Goal: Information Seeking & Learning: Learn about a topic

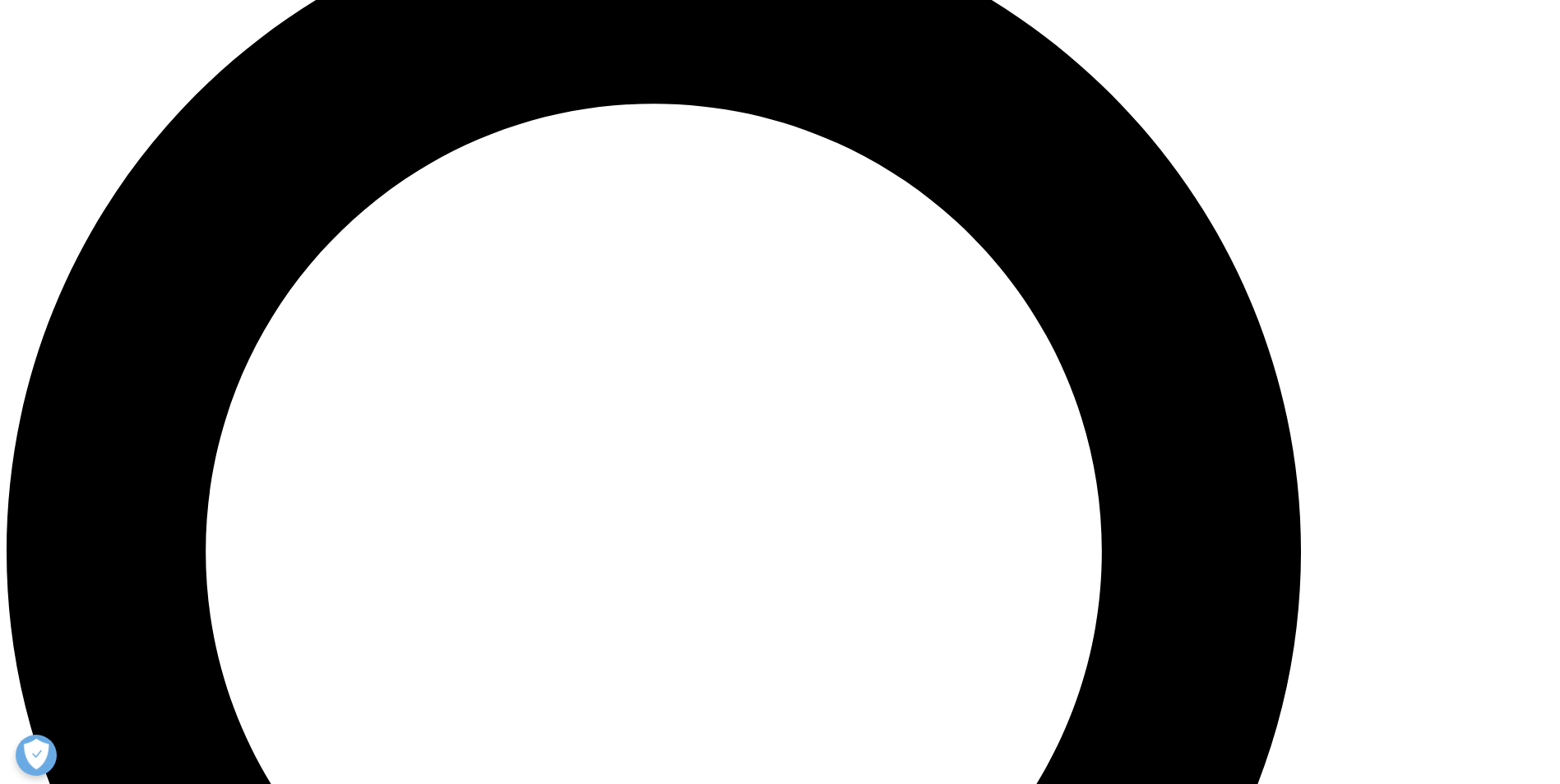
scroll to position [1737, 0]
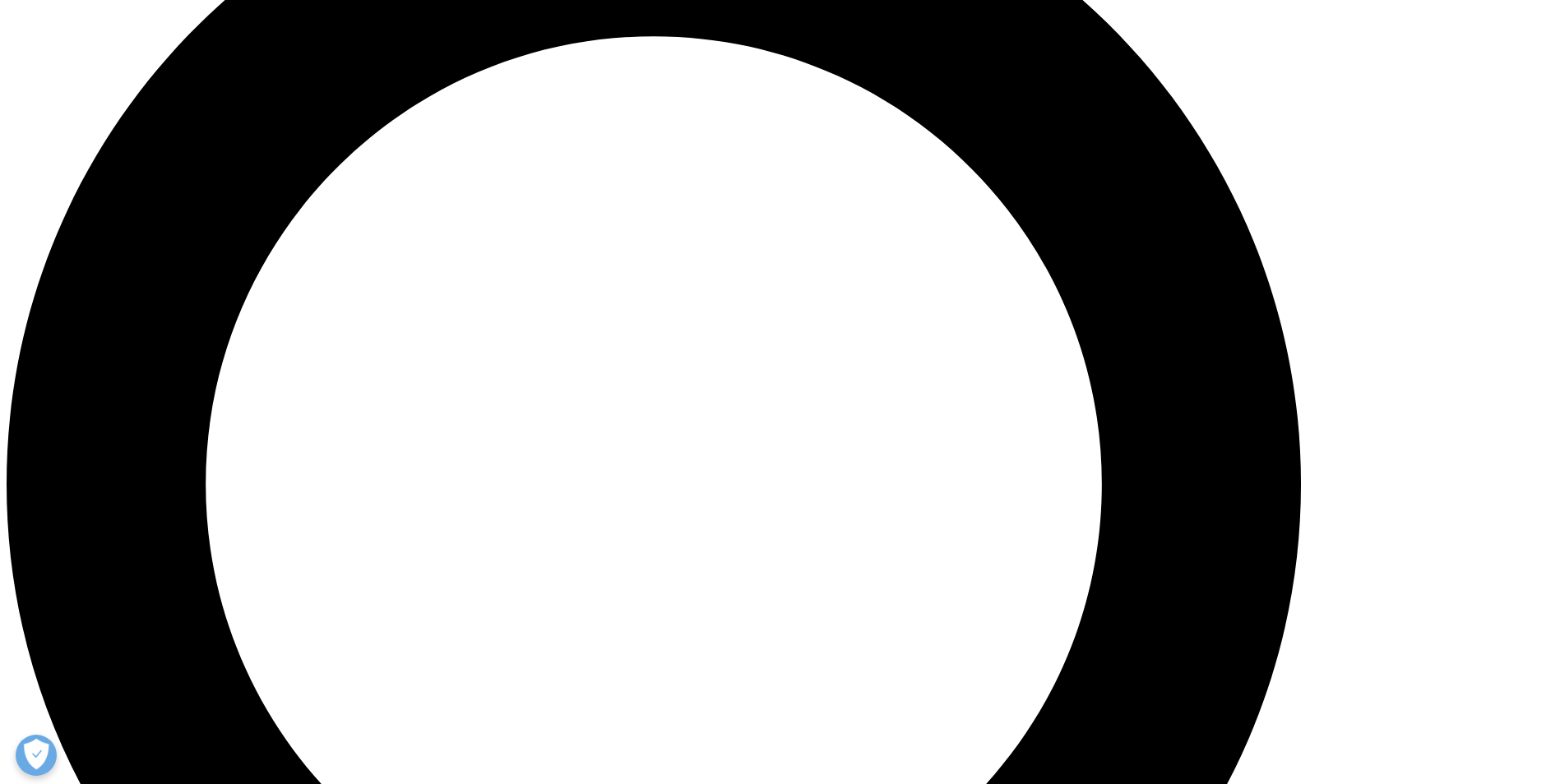
drag, startPoint x: 501, startPoint y: 141, endPoint x: 671, endPoint y: 381, distance: 294.1
copy div "Loremipsu dol Sitame Consectetu Adi Elitseddoeiu Tempori Utla Etd magn al enima…"
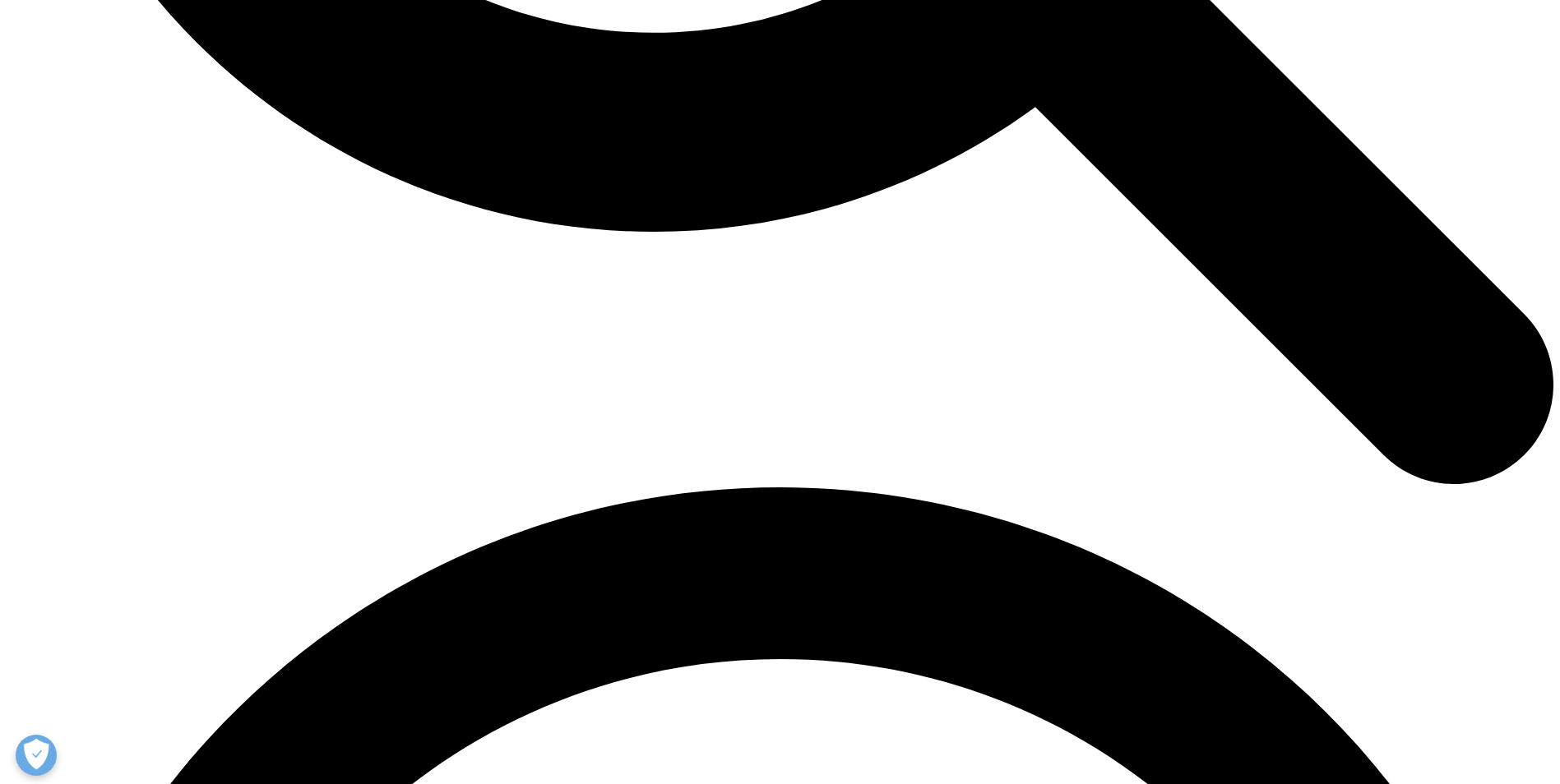
scroll to position [2805, 0]
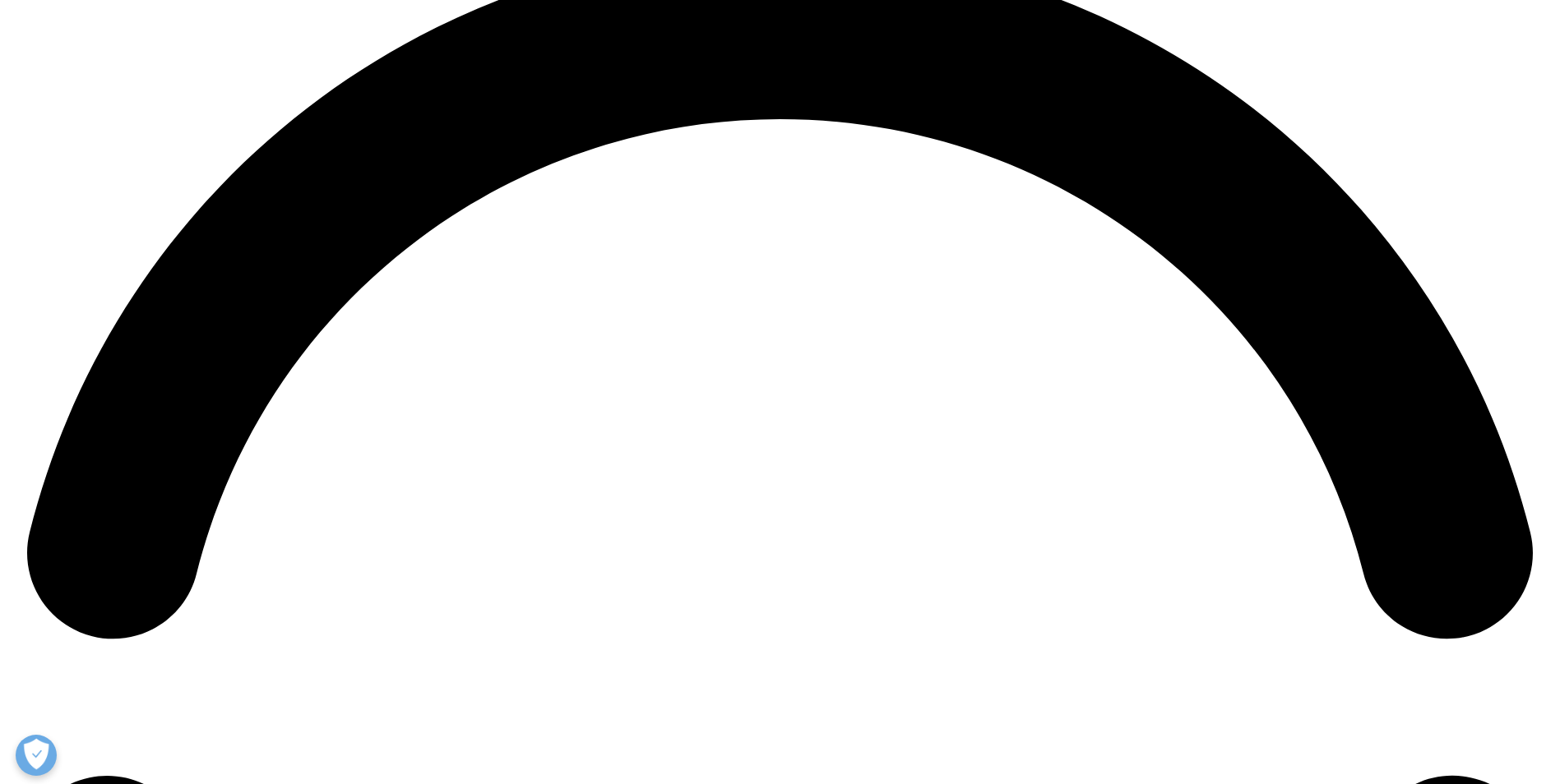
scroll to position [3216, 0]
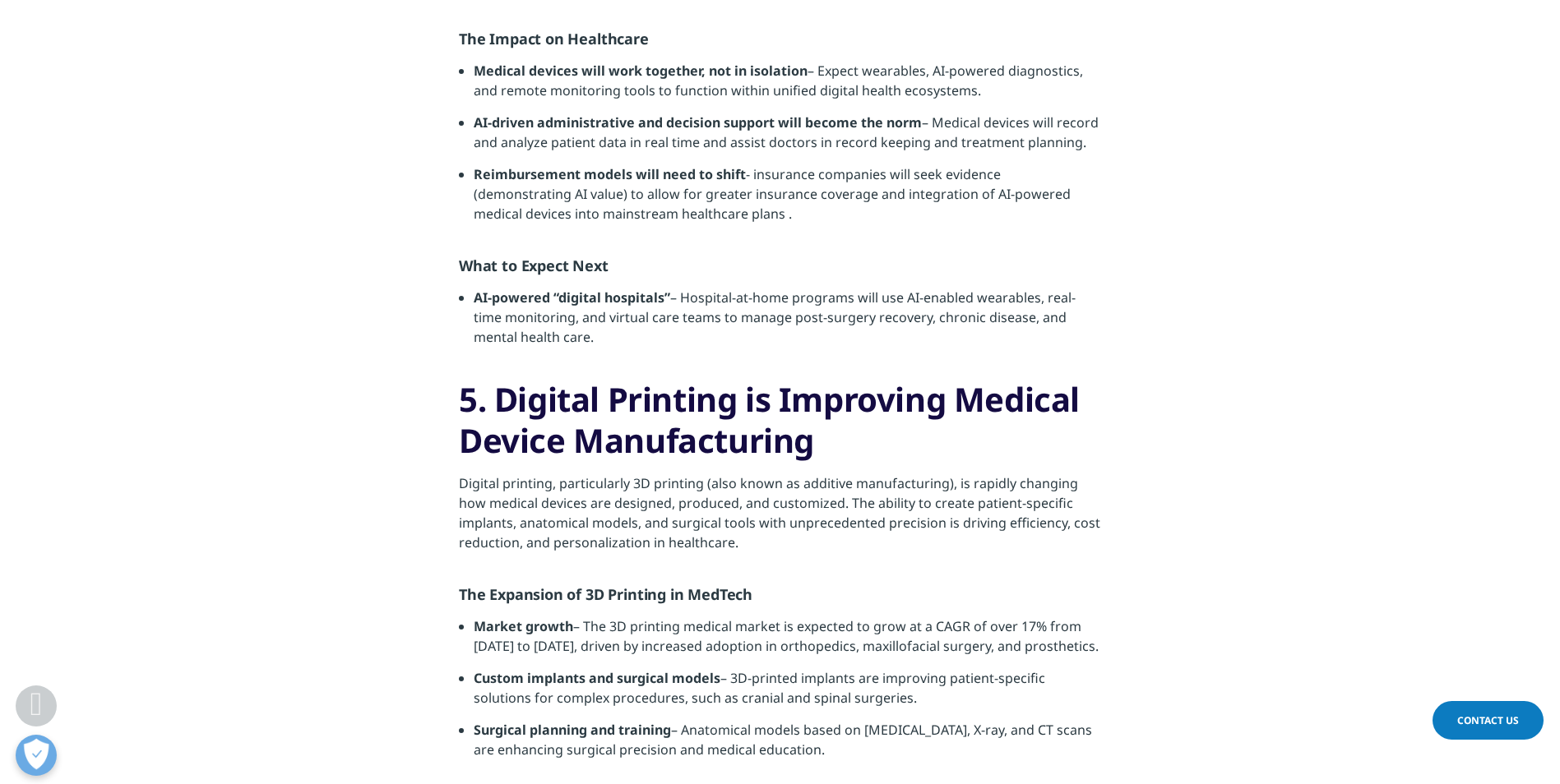
drag, startPoint x: 477, startPoint y: 297, endPoint x: 601, endPoint y: 341, distance: 131.6
click at [601, 341] on li "AI-powered “digital hospitals” – Hospital-at-home programs will use AI-enabled …" at bounding box center [787, 324] width 628 height 72
copy li "AI-powered “digital hospitals” – Hospital-at-home programs will use AI-enabled …"
click at [565, 365] on div "The medical device industry is undergoing a transformation. With artificial int…" at bounding box center [780, 339] width 643 height 5705
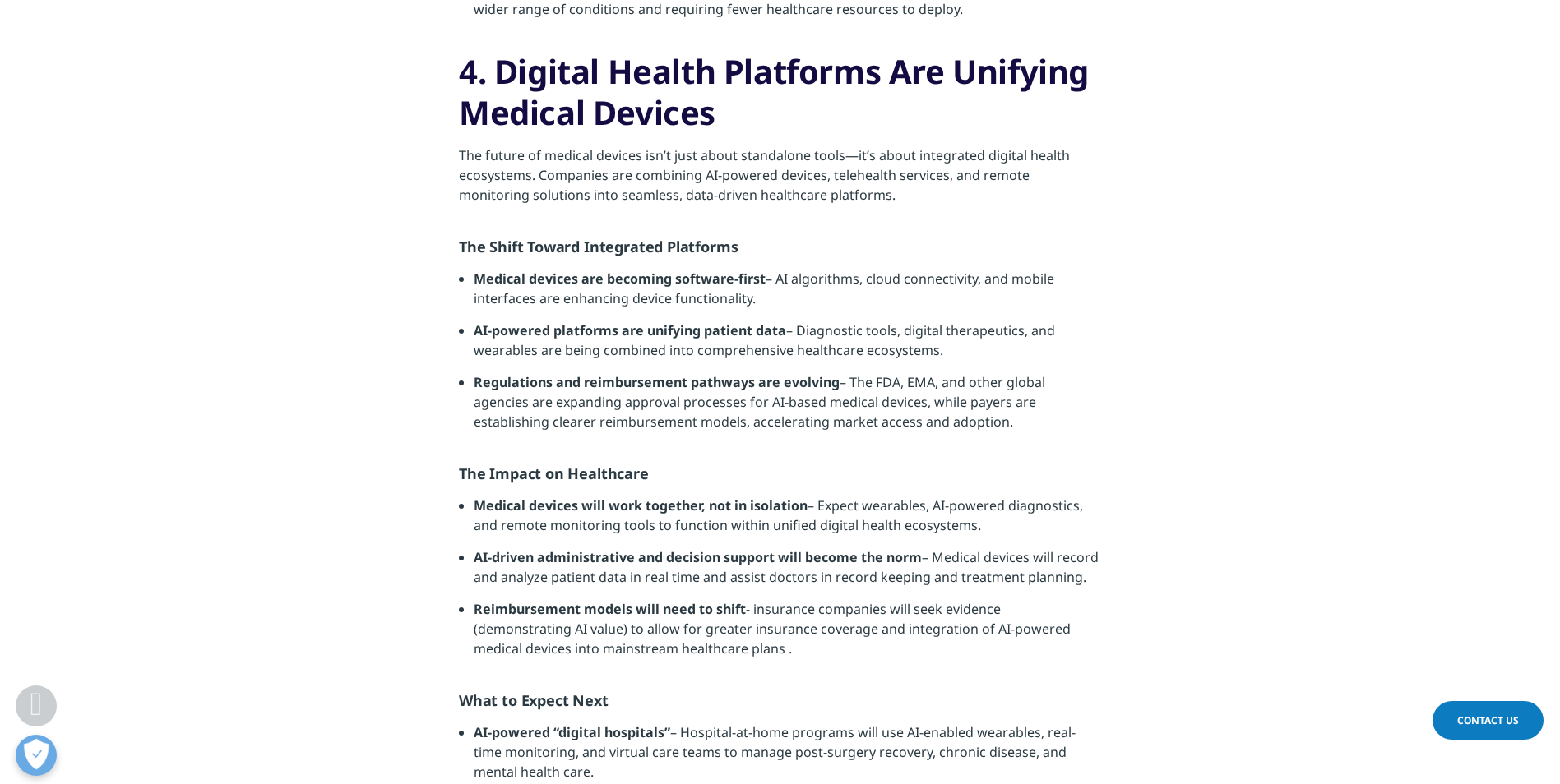
scroll to position [2723, 0]
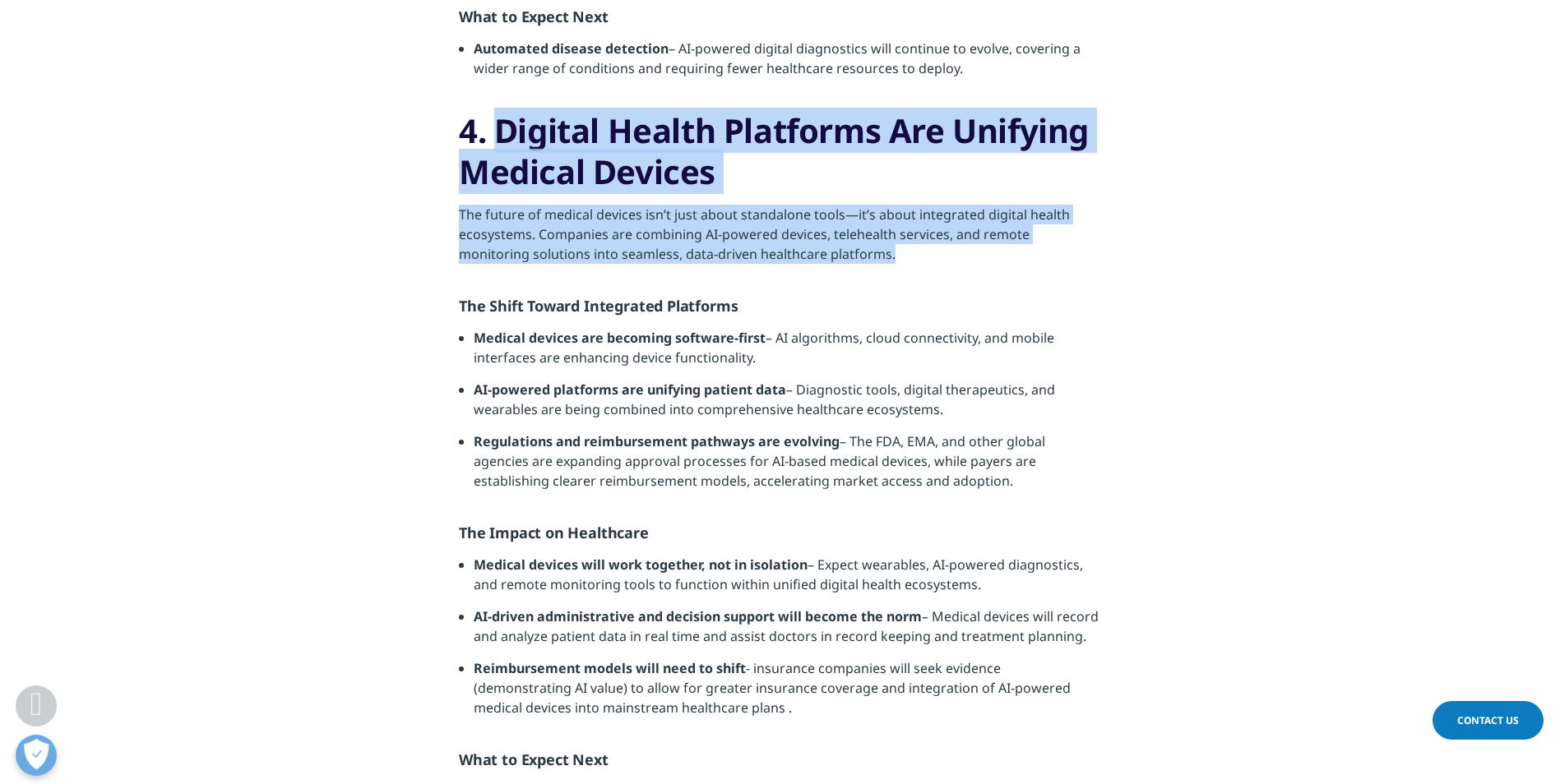
drag, startPoint x: 501, startPoint y: 137, endPoint x: 828, endPoint y: 265, distance: 351.2
copy div "Digital Health Platforms Are Unifying Medical Devices The future of medical dev…"
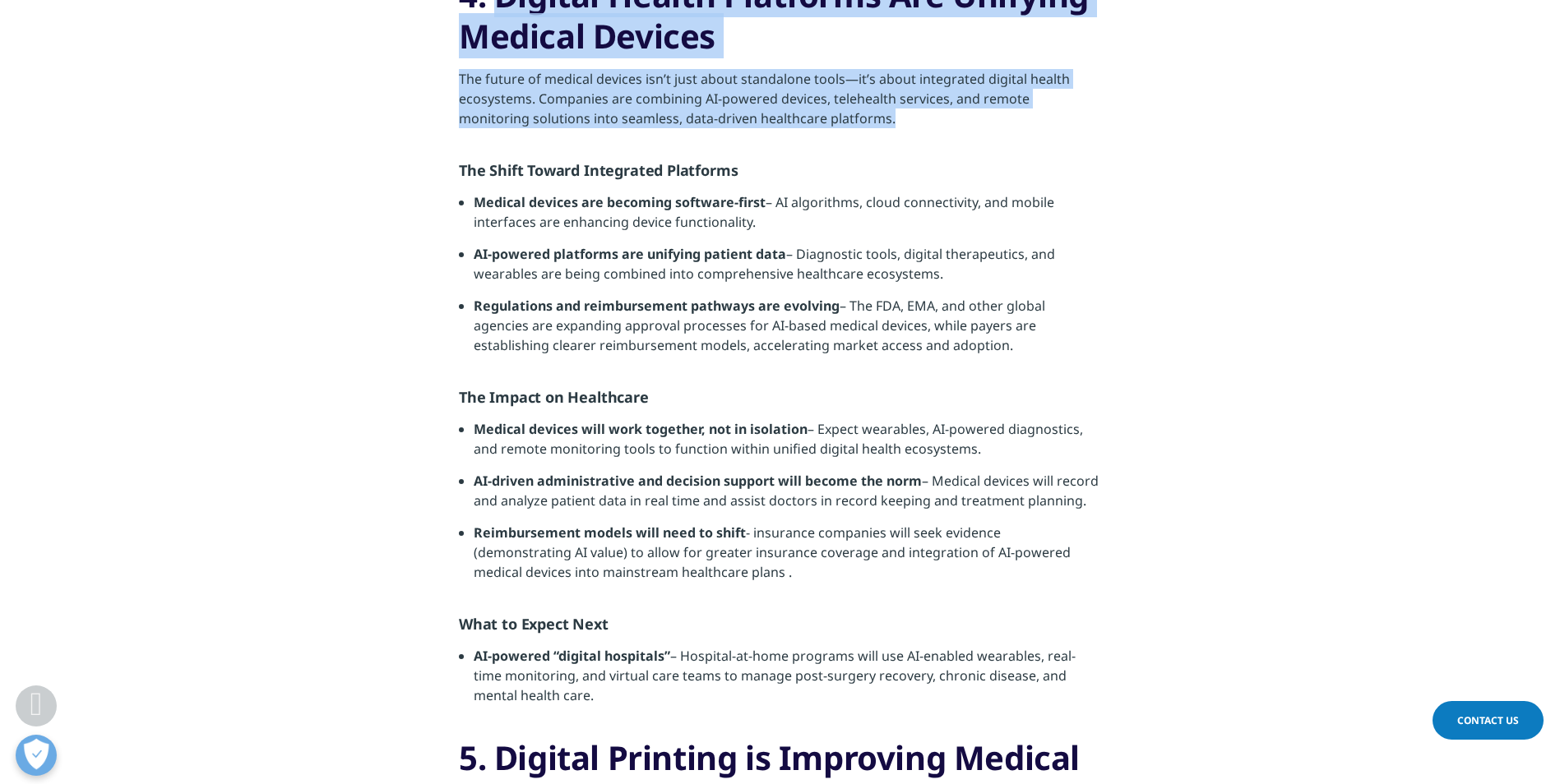
scroll to position [2888, 0]
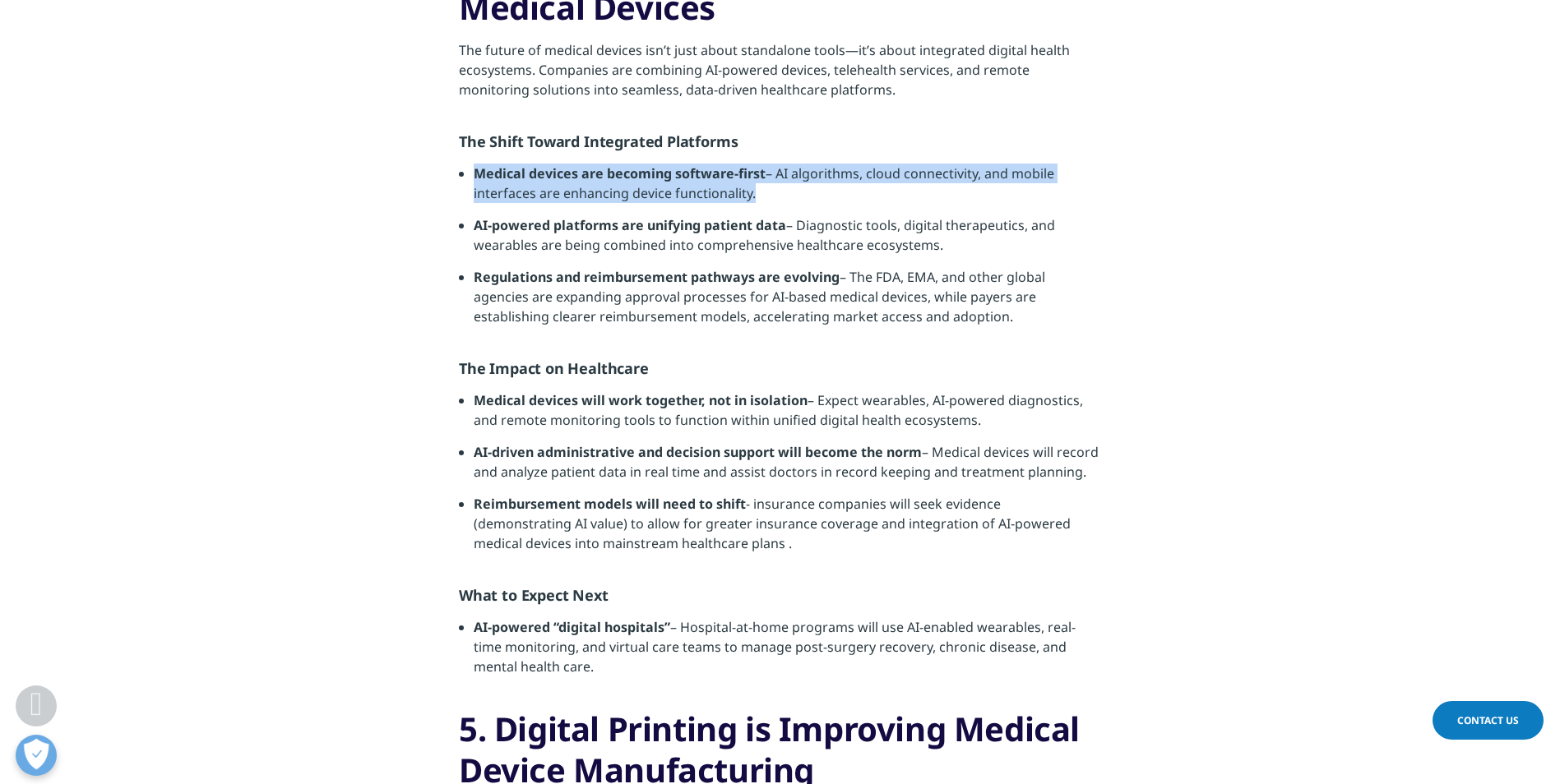
drag, startPoint x: 475, startPoint y: 174, endPoint x: 751, endPoint y: 199, distance: 277.1
click at [751, 199] on li "Medical devices are becoming software-first – AI algorithms, cloud connectivity…" at bounding box center [787, 190] width 628 height 52
copy li "Medical devices are becoming software-first – AI algorithms, cloud connectivity…"
drag, startPoint x: 474, startPoint y: 226, endPoint x: 942, endPoint y: 258, distance: 469.1
click at [942, 258] on li "AI-powered platforms are unifying patient data – Diagnostic tools, digital ther…" at bounding box center [787, 241] width 628 height 52
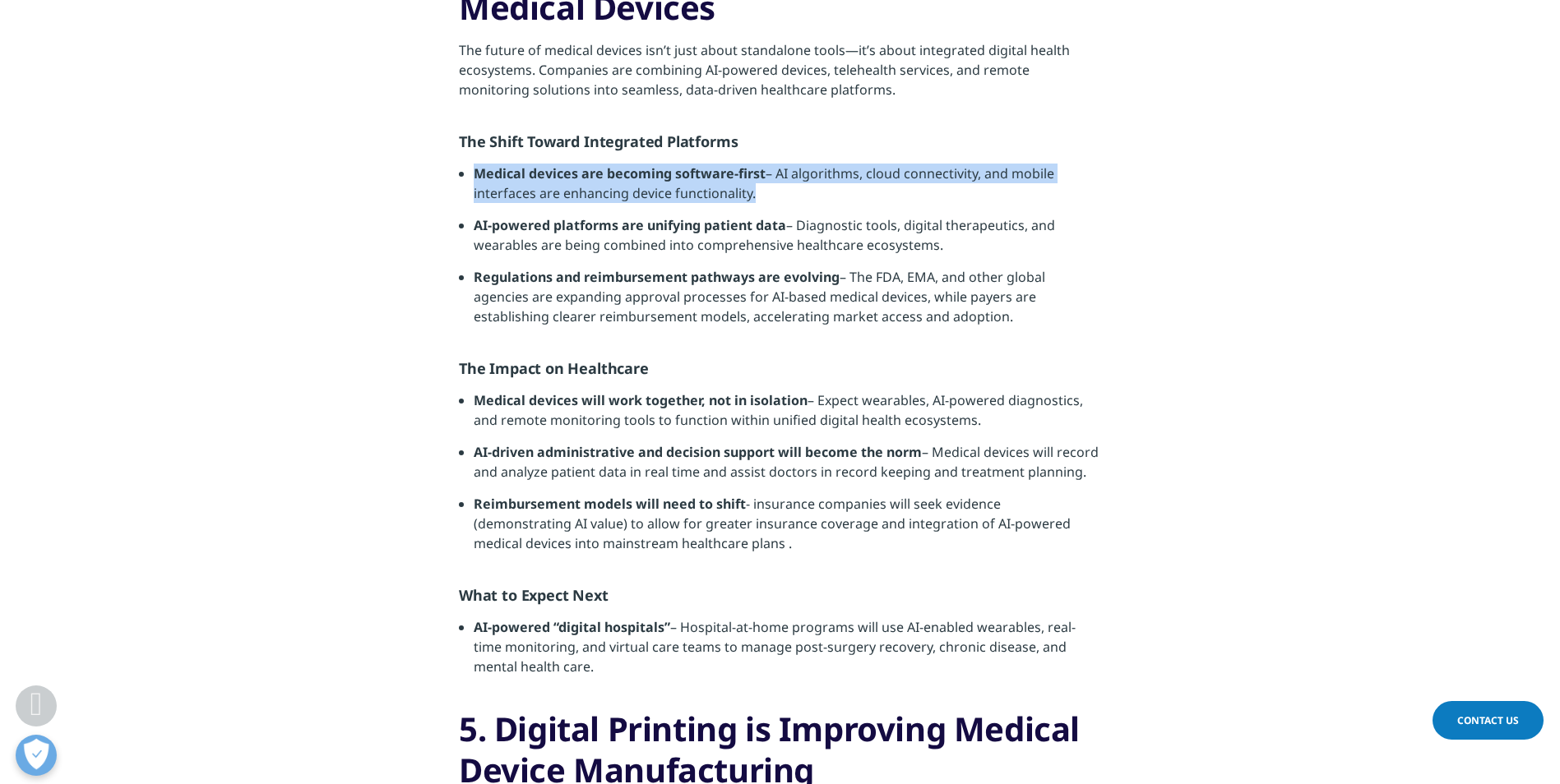
copy li "AI-powered platforms are unifying patient data – Diagnostic tools, digital ther…"
drag, startPoint x: 479, startPoint y: 401, endPoint x: 980, endPoint y: 416, distance: 501.2
click at [980, 416] on li "Medical devices will work together, not in isolation – Expect wearables, AI-pow…" at bounding box center [787, 416] width 628 height 52
copy li "Medical devices will work together, not in isolation – Expect wearables, AI-pow…"
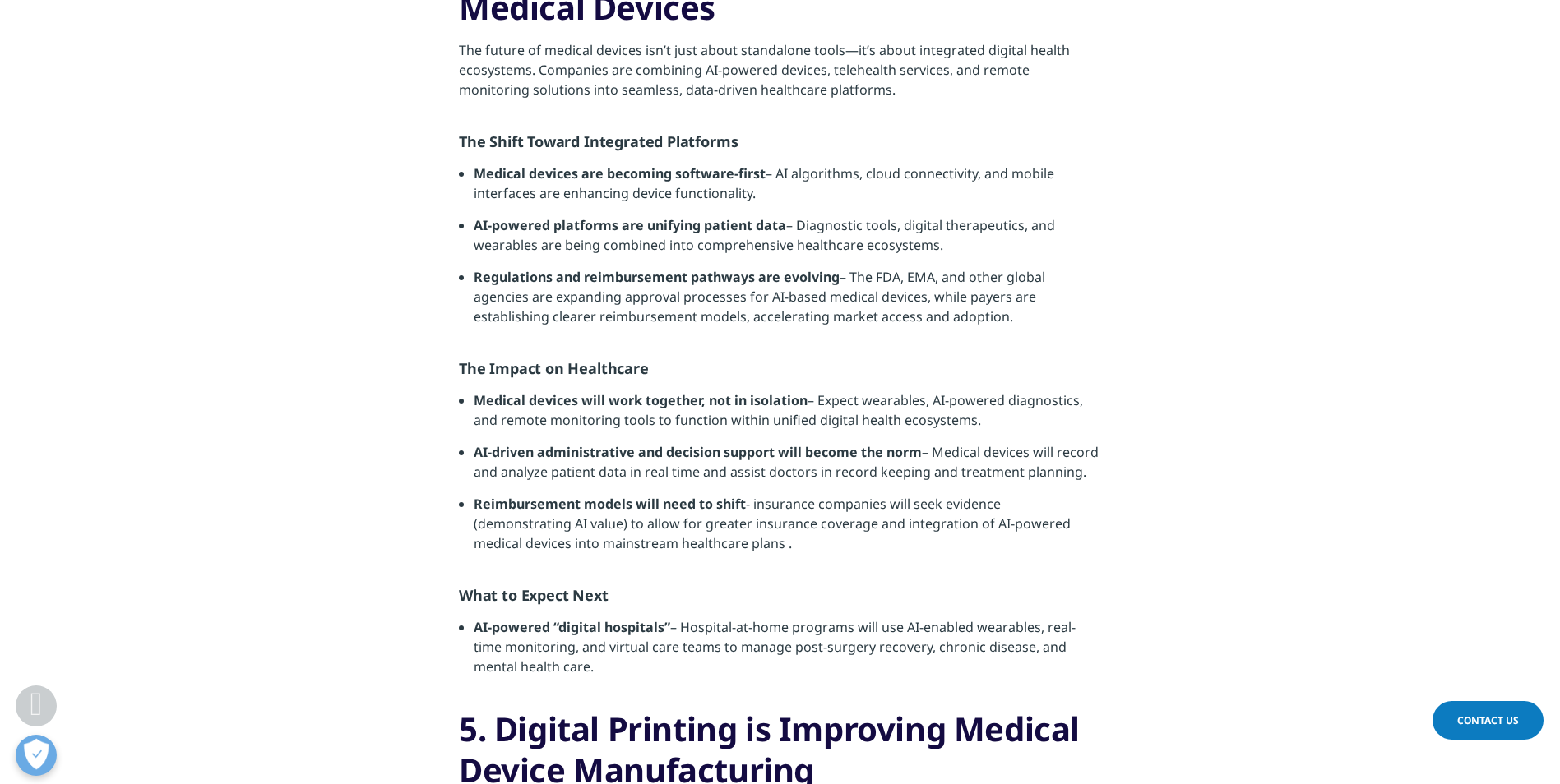
click at [869, 568] on div "The medical device industry is undergoing a transformation. With artificial int…" at bounding box center [780, 667] width 643 height 5705
drag, startPoint x: 477, startPoint y: 453, endPoint x: 1081, endPoint y: 487, distance: 605.0
click at [1081, 487] on li "AI-driven administrative and decision support will become the norm – Medical de…" at bounding box center [787, 468] width 628 height 52
copy li "AI-driven administrative and decision support will become the norm – Medical de…"
click at [727, 562] on li "Reimbursement models will need to shift - insurance companies will seek evidenc…" at bounding box center [787, 530] width 628 height 72
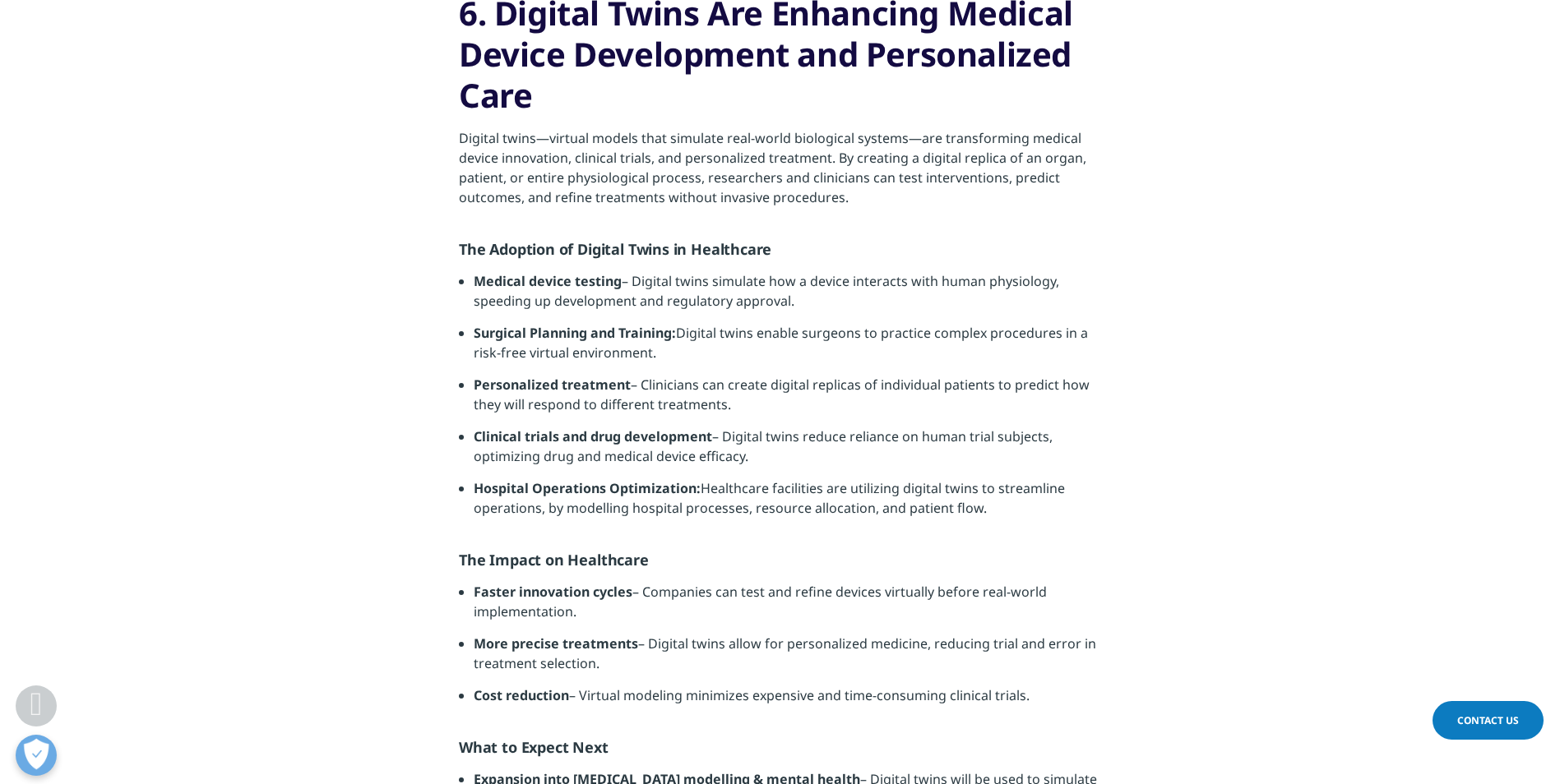
scroll to position [4449, 0]
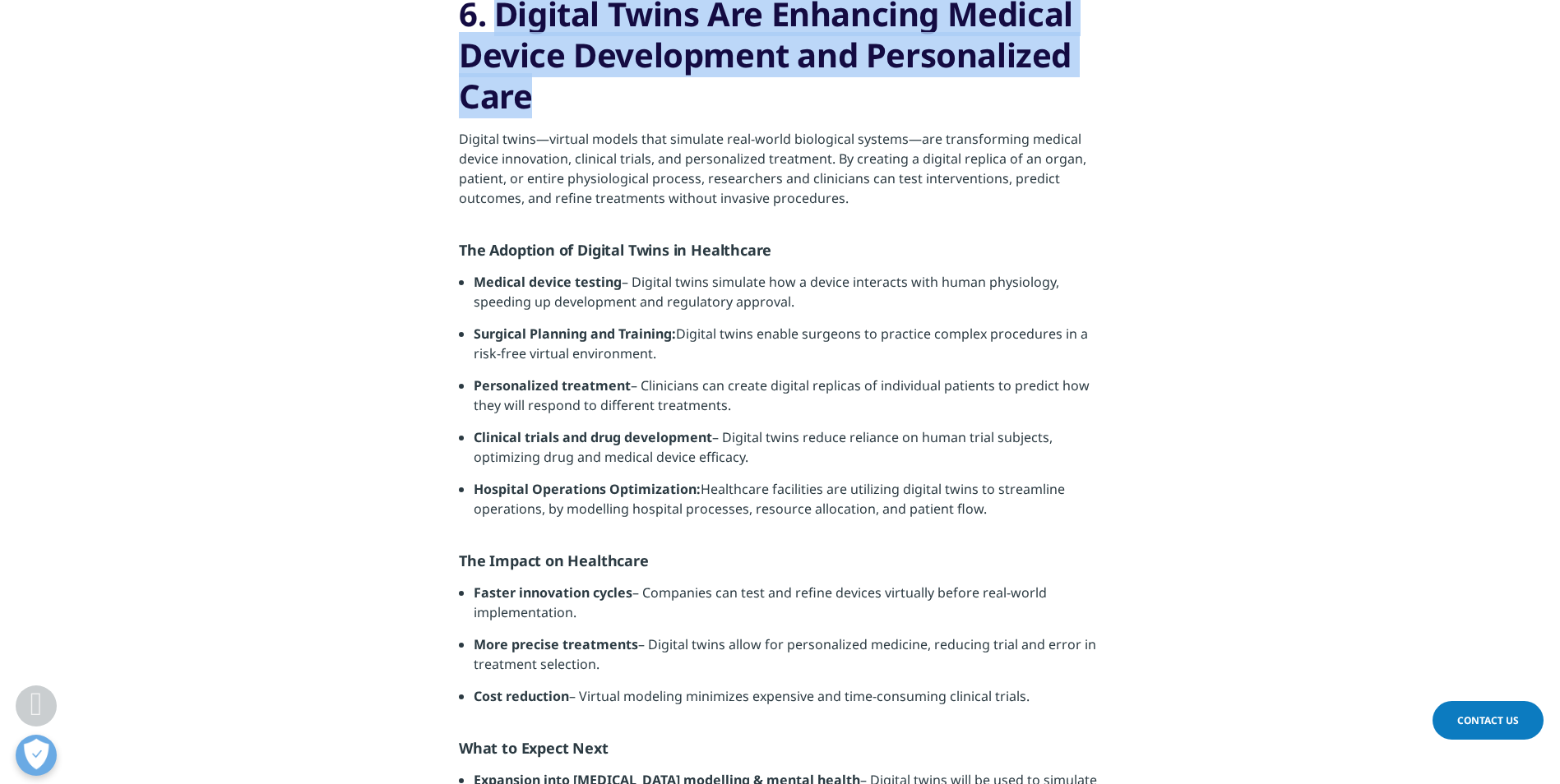
drag, startPoint x: 502, startPoint y: 14, endPoint x: 544, endPoint y: 96, distance: 92.1
click at [544, 96] on h3 "6. Digital Twins Are Enhancing Medical Device Development and Personalized Care" at bounding box center [780, 61] width 643 height 136
drag, startPoint x: 544, startPoint y: 96, endPoint x: 502, endPoint y: 77, distance: 46.1
copy h3 "Digital Twins Are Enhancing Medical Device Development and Personalized Care"
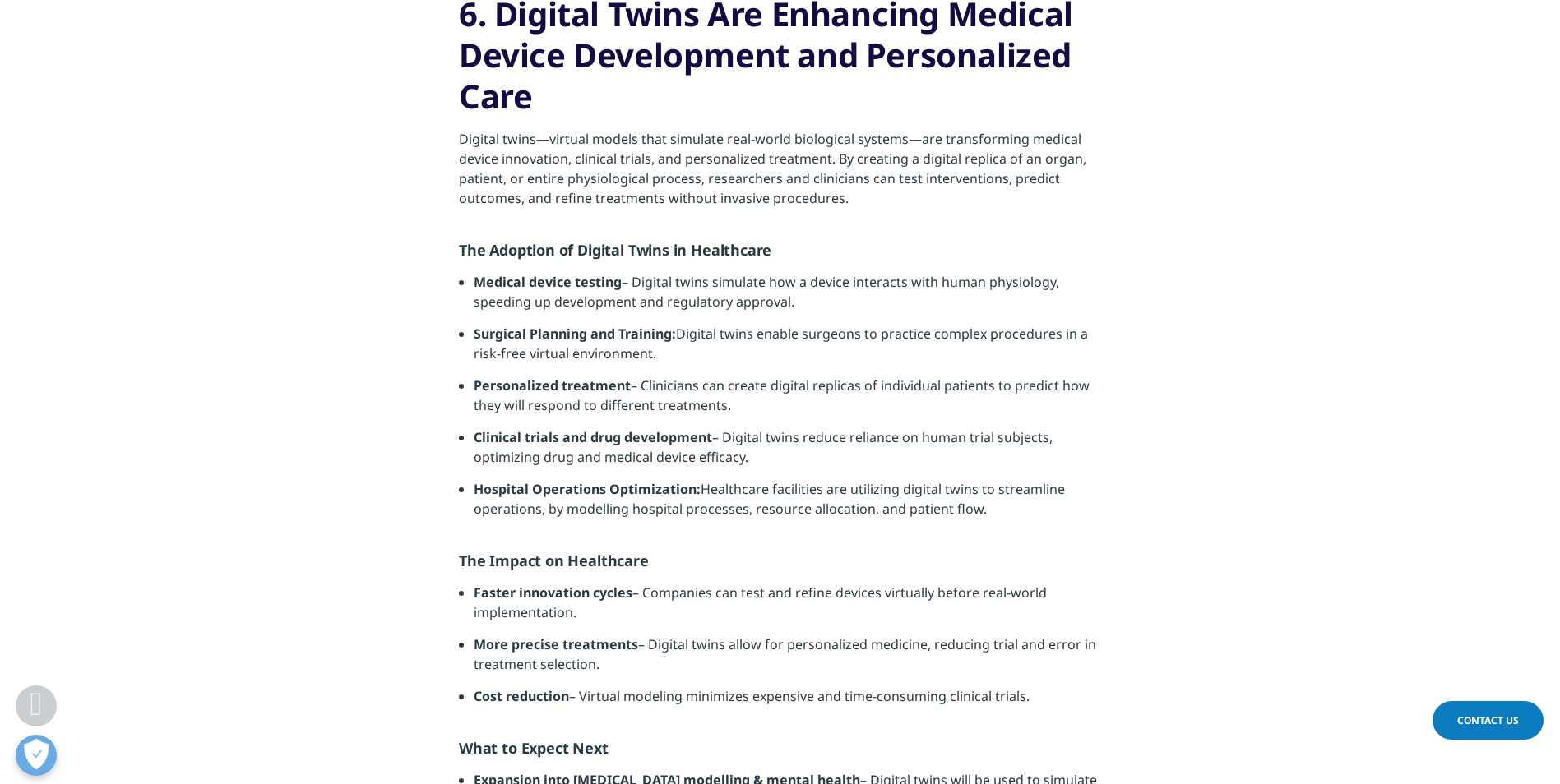
click at [580, 185] on p "Digital twins—virtual models that simulate real-world biological systems—are tr…" at bounding box center [780, 174] width 643 height 91
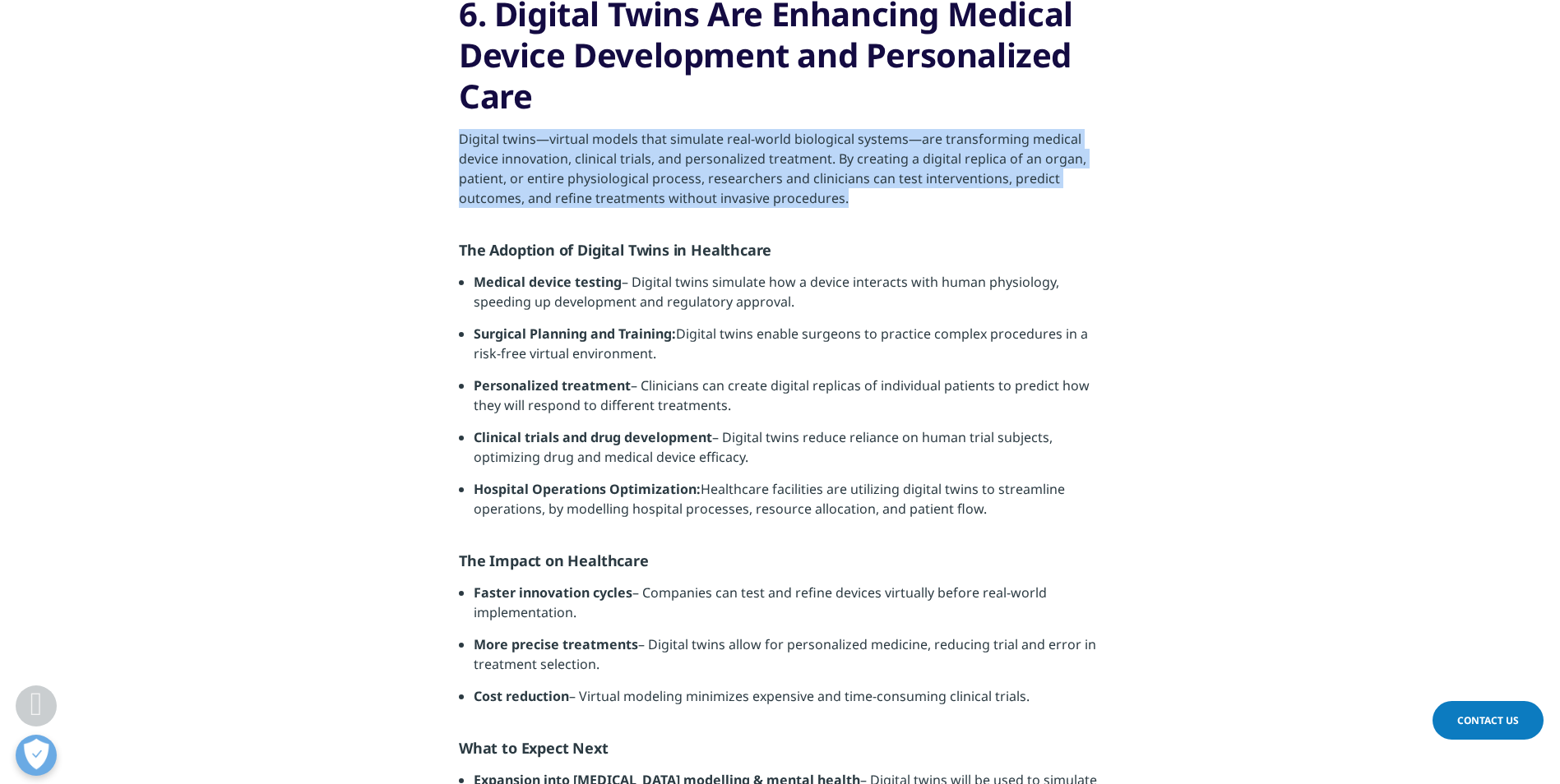
drag, startPoint x: 461, startPoint y: 140, endPoint x: 847, endPoint y: 201, distance: 390.8
click at [847, 201] on p "Digital twins—virtual models that simulate real-world biological systems—are tr…" at bounding box center [780, 174] width 643 height 91
copy p "Digital twins—virtual models that simulate real-world biological systems—are tr…"
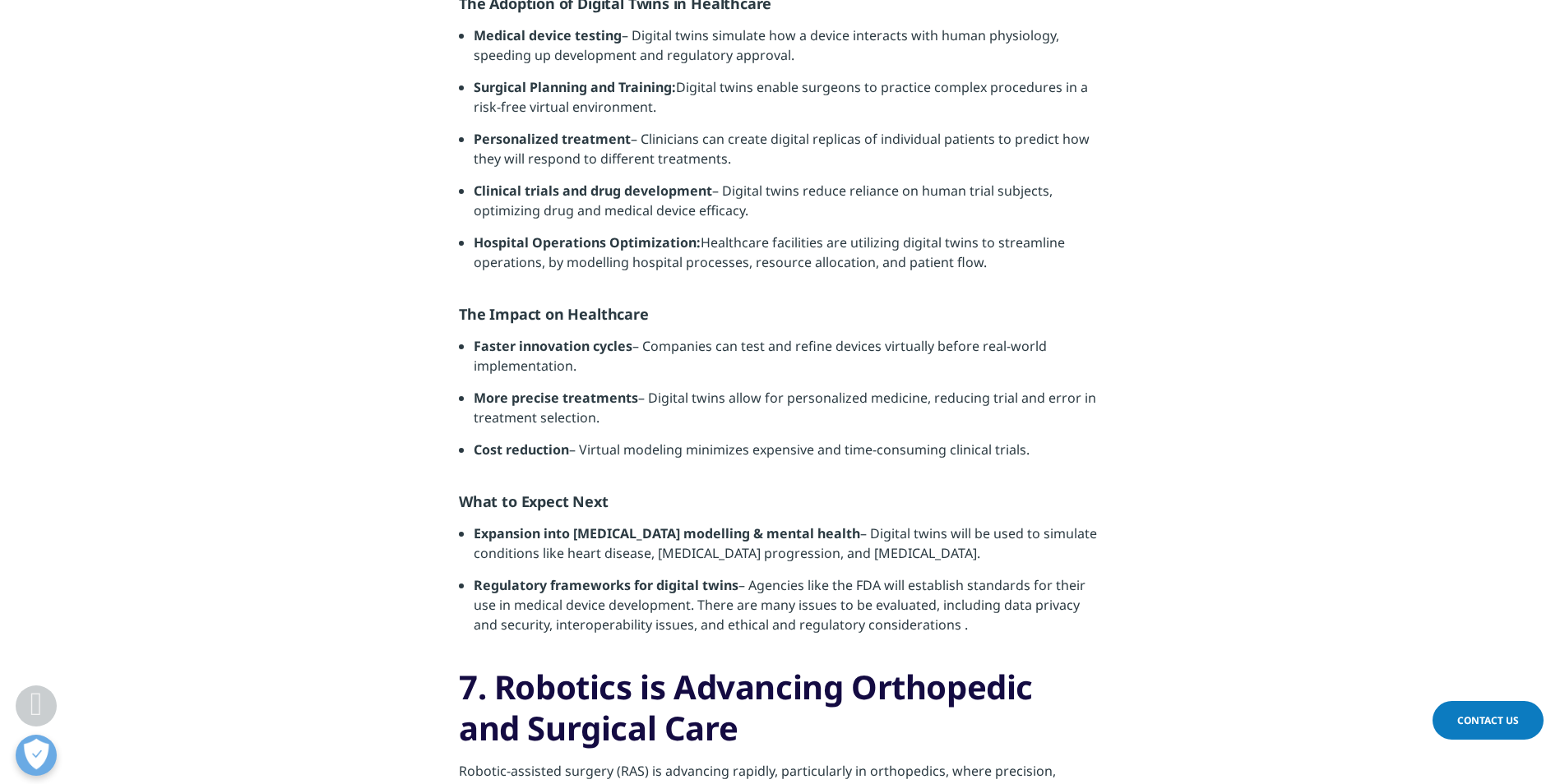
scroll to position [4613, 0]
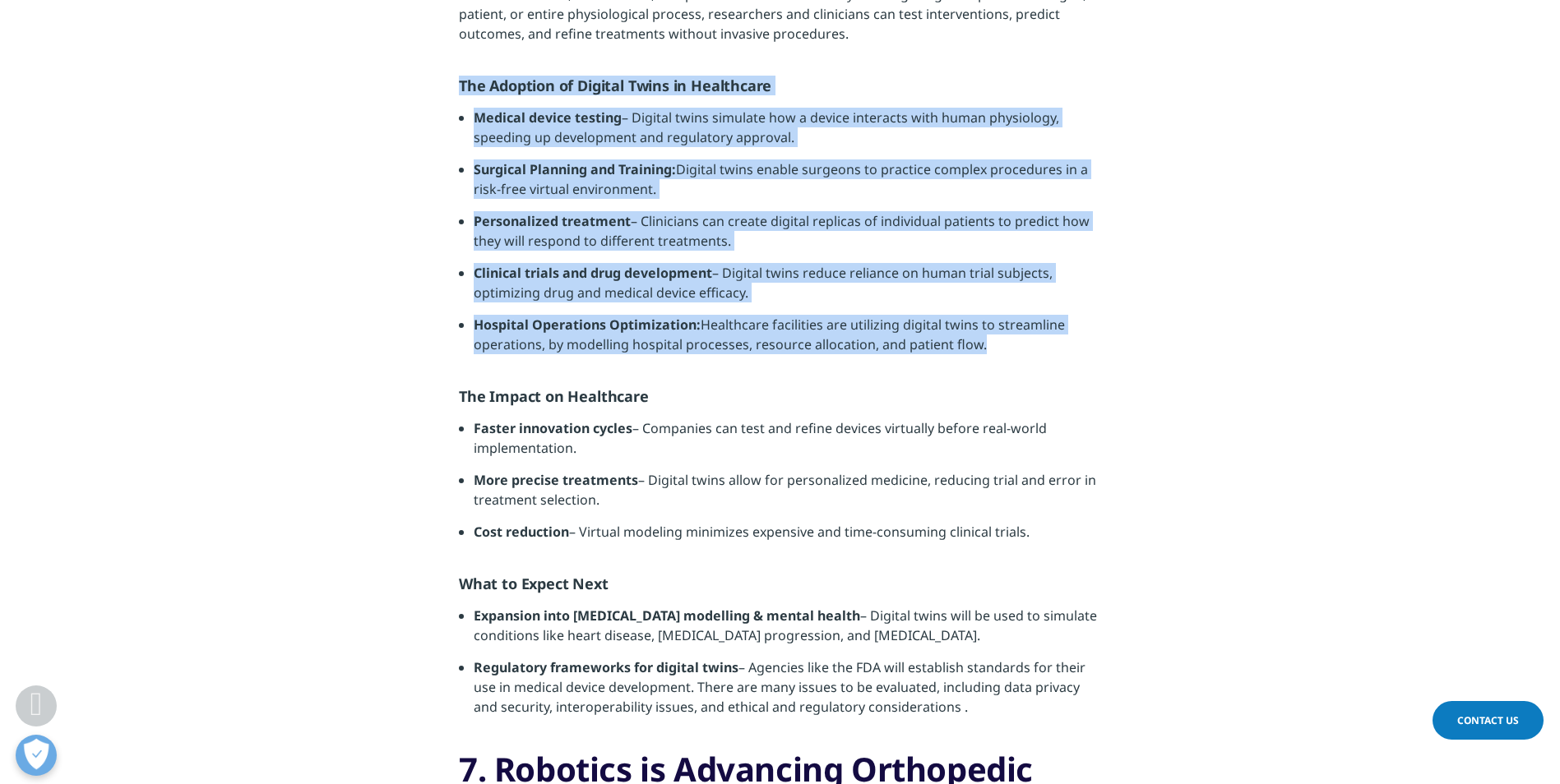
drag, startPoint x: 460, startPoint y: 85, endPoint x: 994, endPoint y: 351, distance: 596.6
copy div "The Adoption of Digital Twins in Healthcare Medical device testing – Digital tw…"
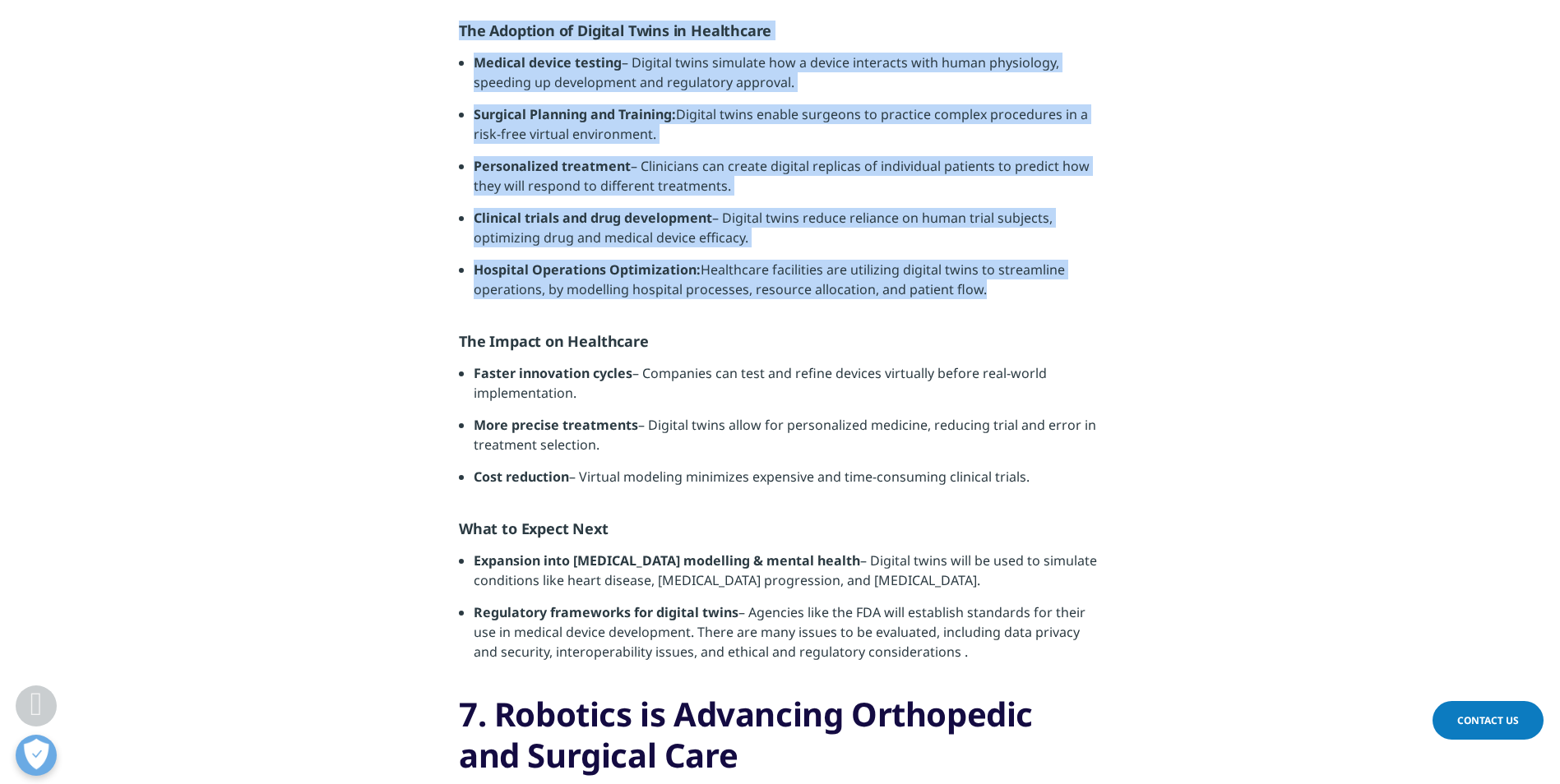
scroll to position [4696, 0]
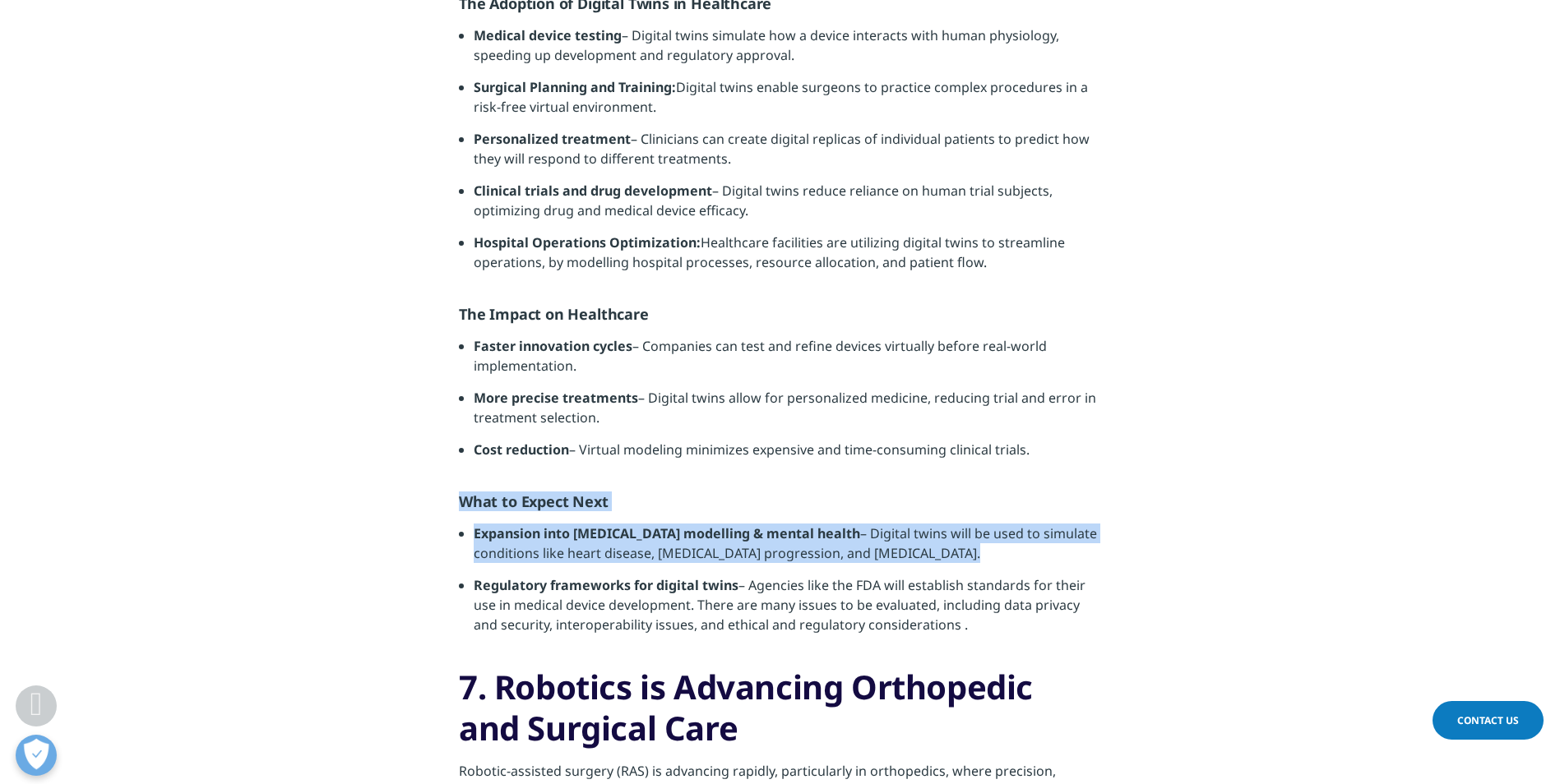
drag, startPoint x: 459, startPoint y: 501, endPoint x: 992, endPoint y: 565, distance: 536.8
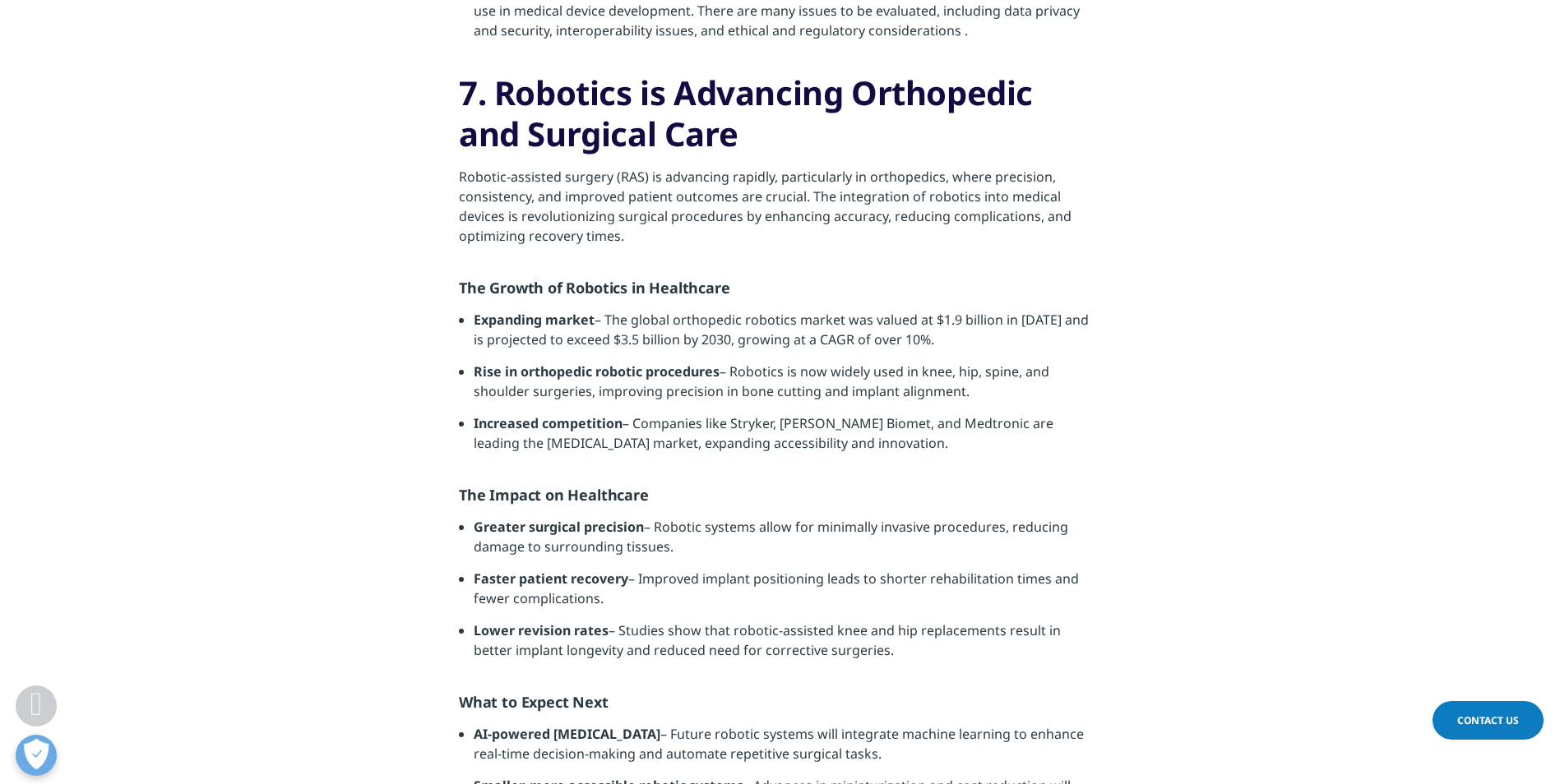
scroll to position [5189, 0]
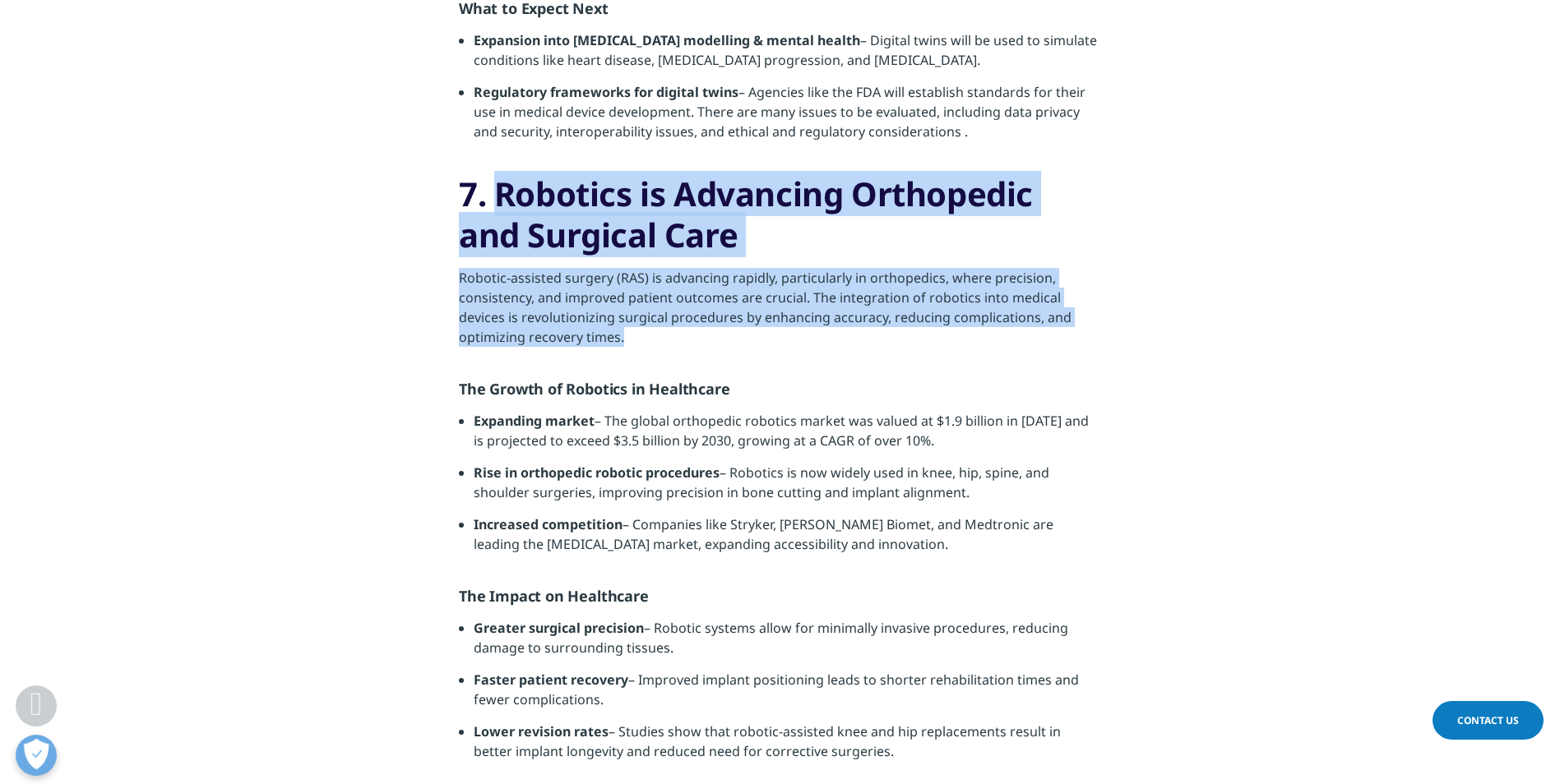
drag, startPoint x: 500, startPoint y: 193, endPoint x: 704, endPoint y: 335, distance: 248.6
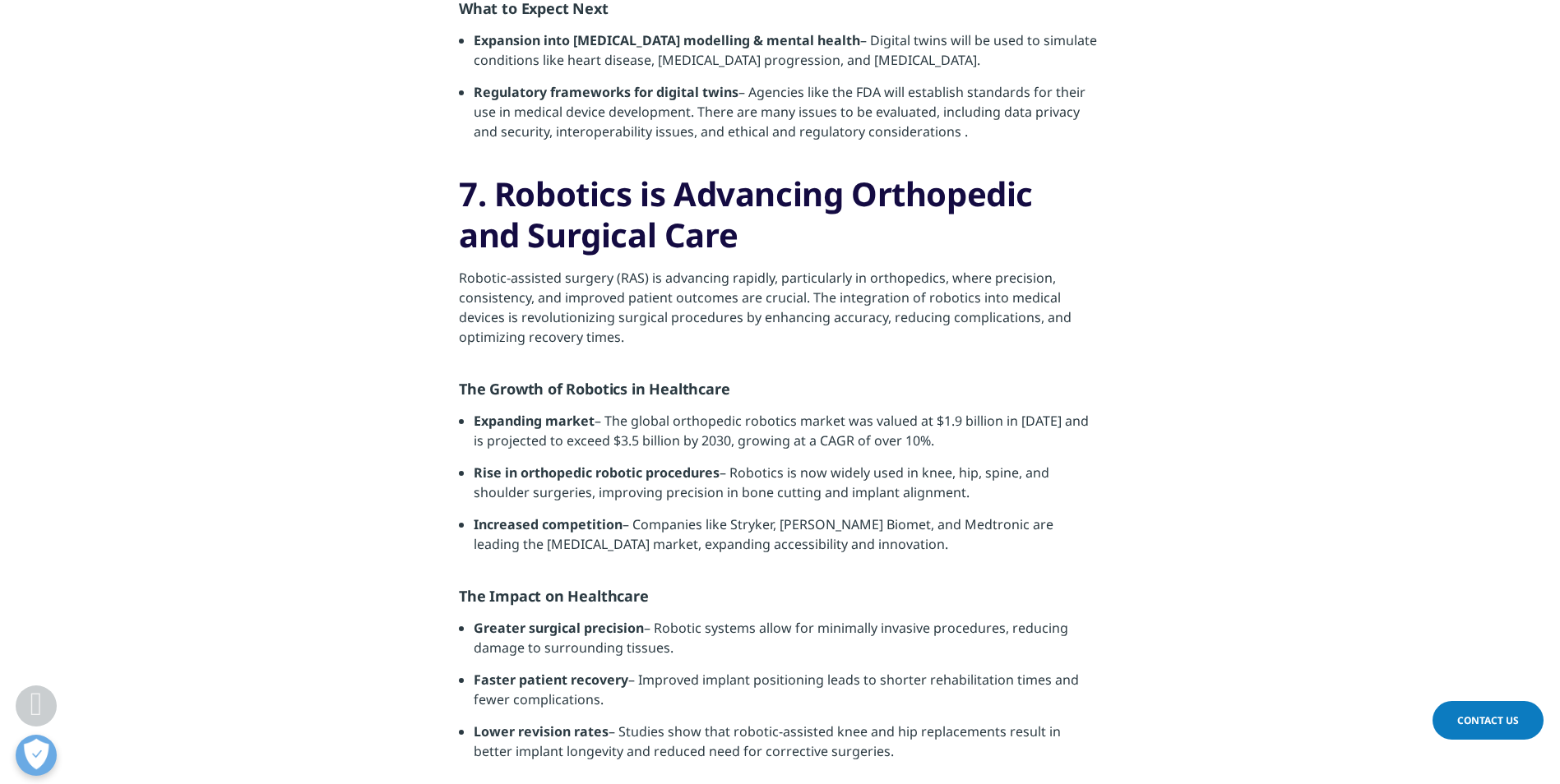
click at [663, 414] on li "Expanding market – The global orthopedic robotics market was valued at $1.9 bil…" at bounding box center [787, 437] width 628 height 52
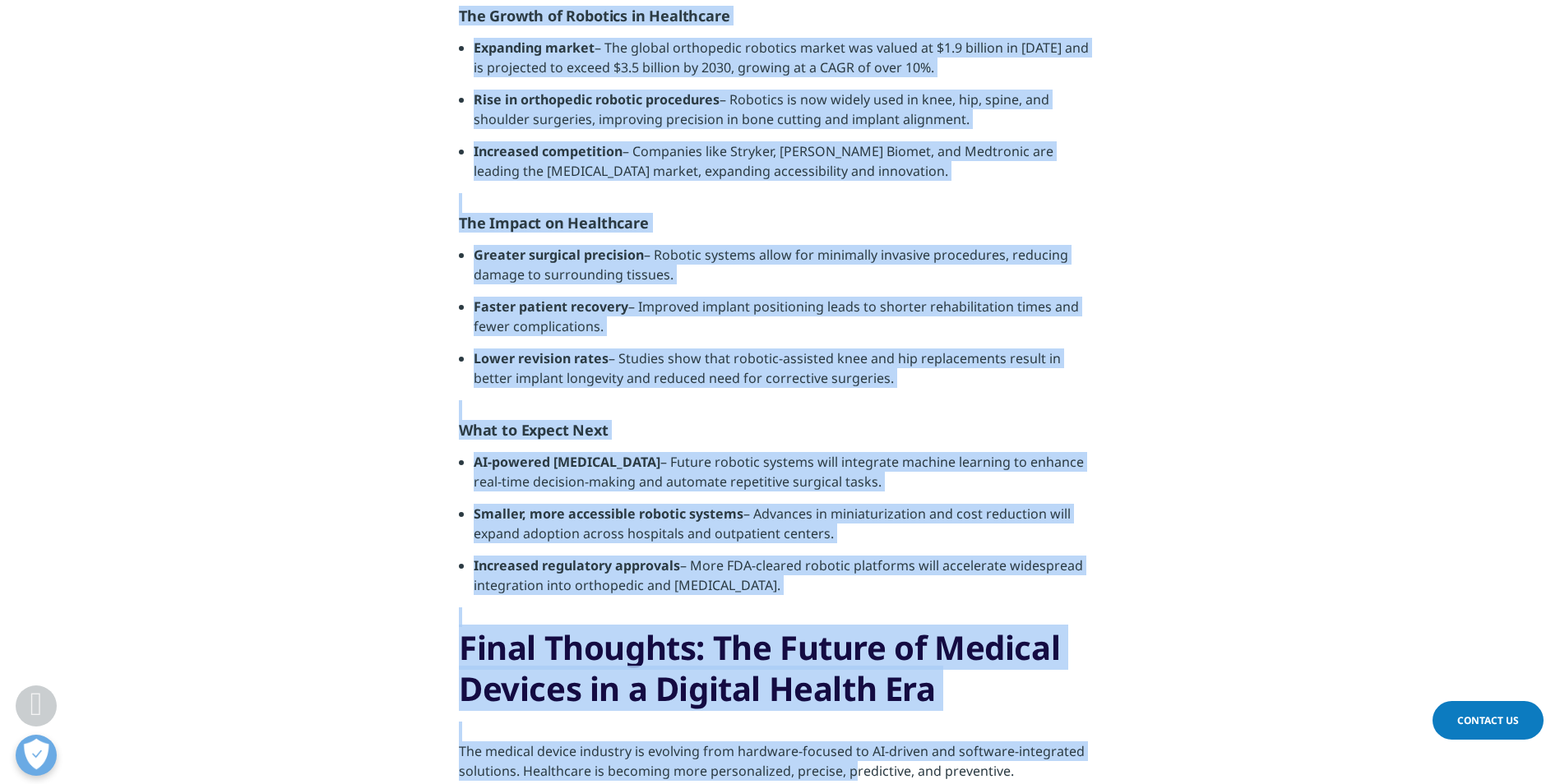
scroll to position [5586, 0]
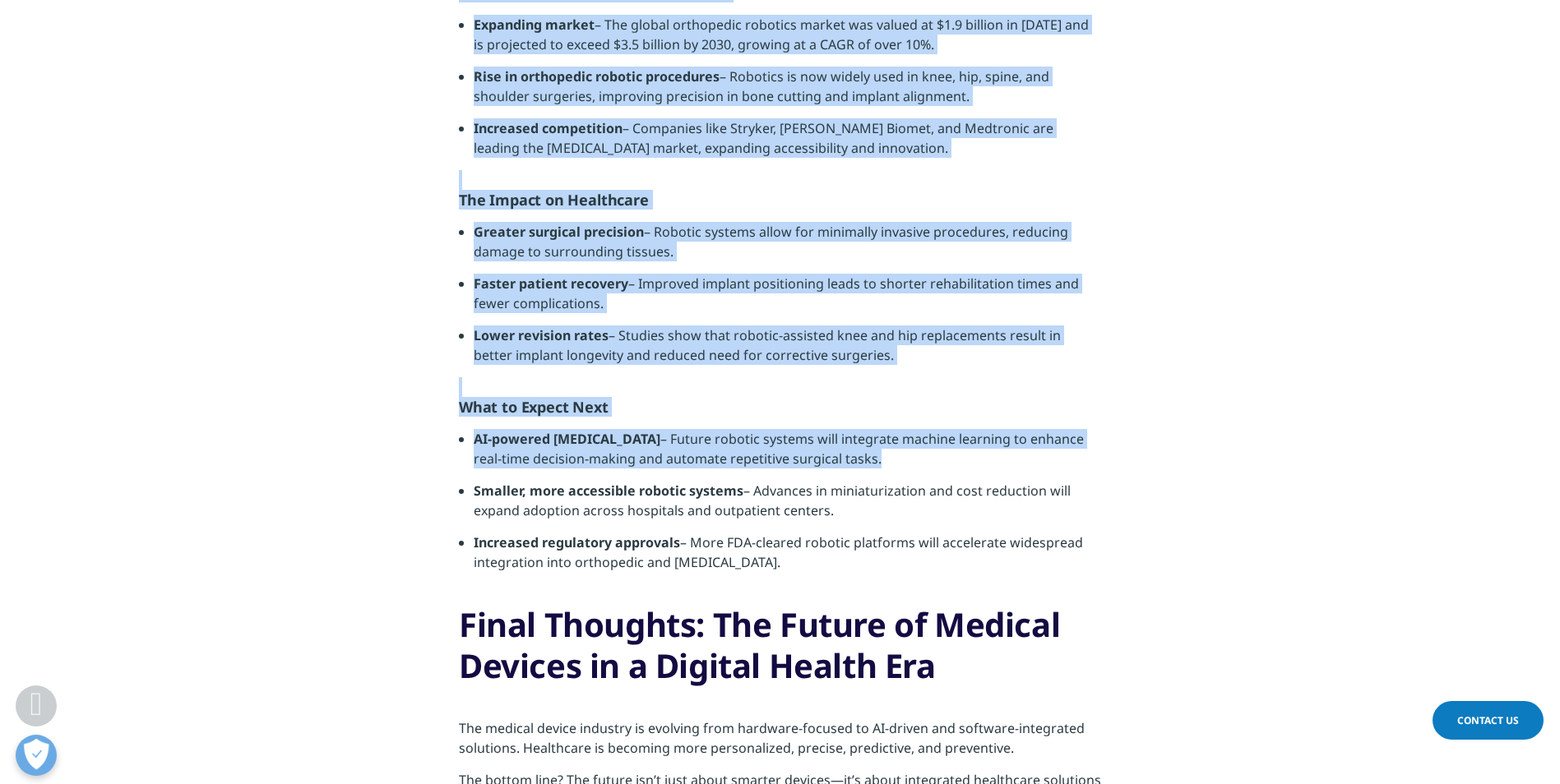
drag, startPoint x: 461, startPoint y: 385, endPoint x: 881, endPoint y: 467, distance: 427.9
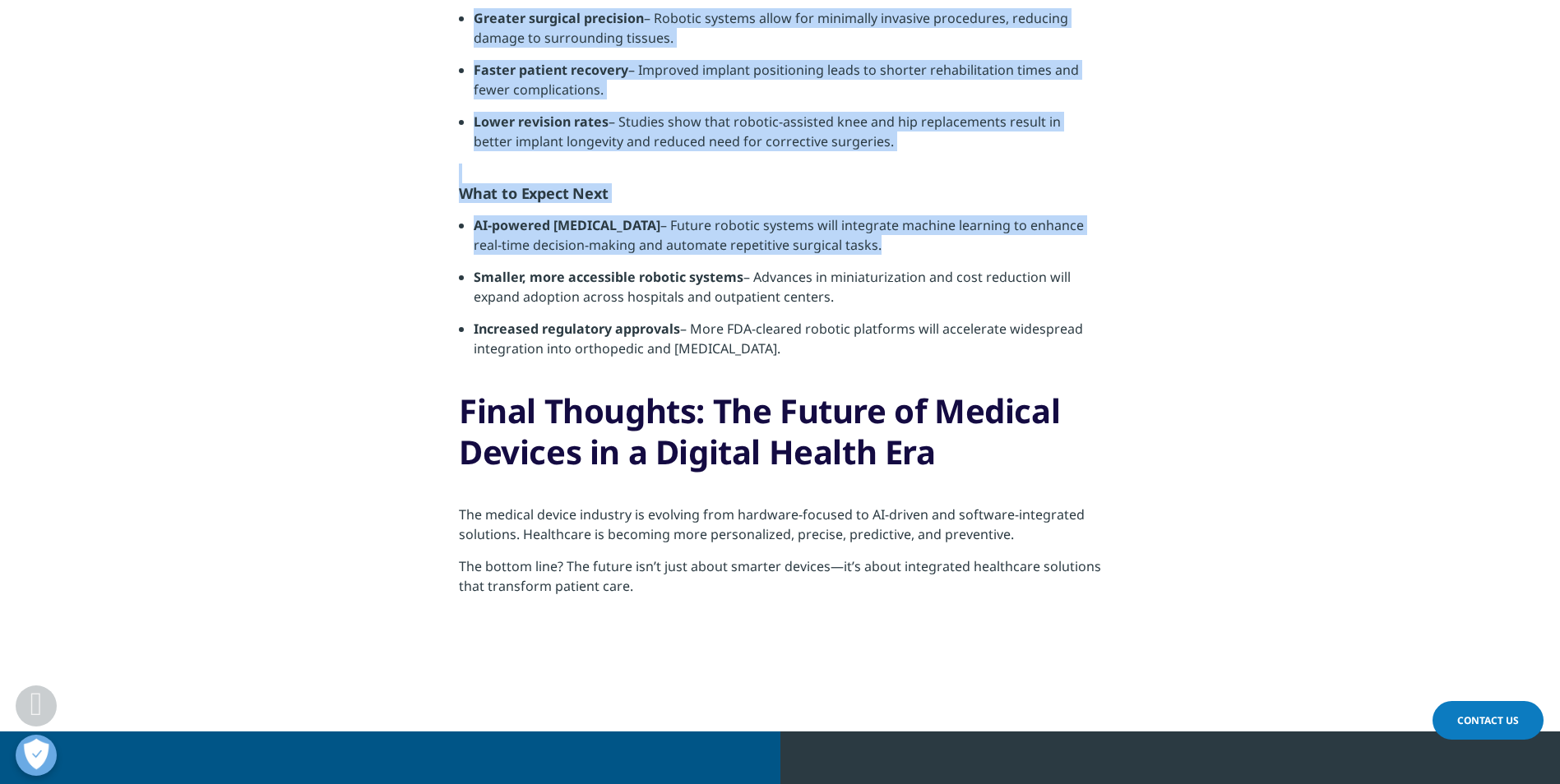
scroll to position [5832, 0]
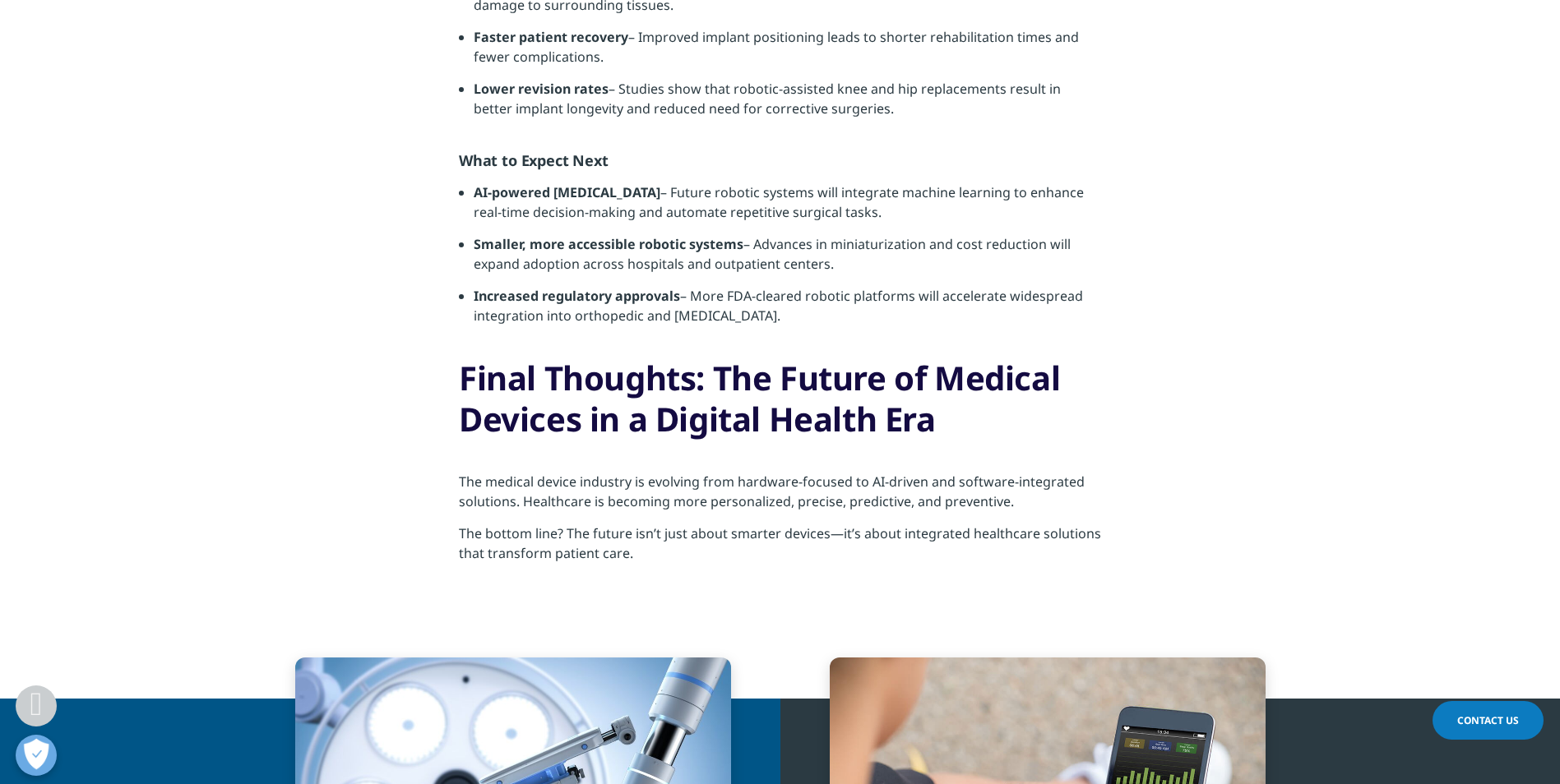
click at [535, 435] on h3 "Final Thoughts: The Future of Medical Devices in a Digital Health Era" at bounding box center [780, 405] width 643 height 95
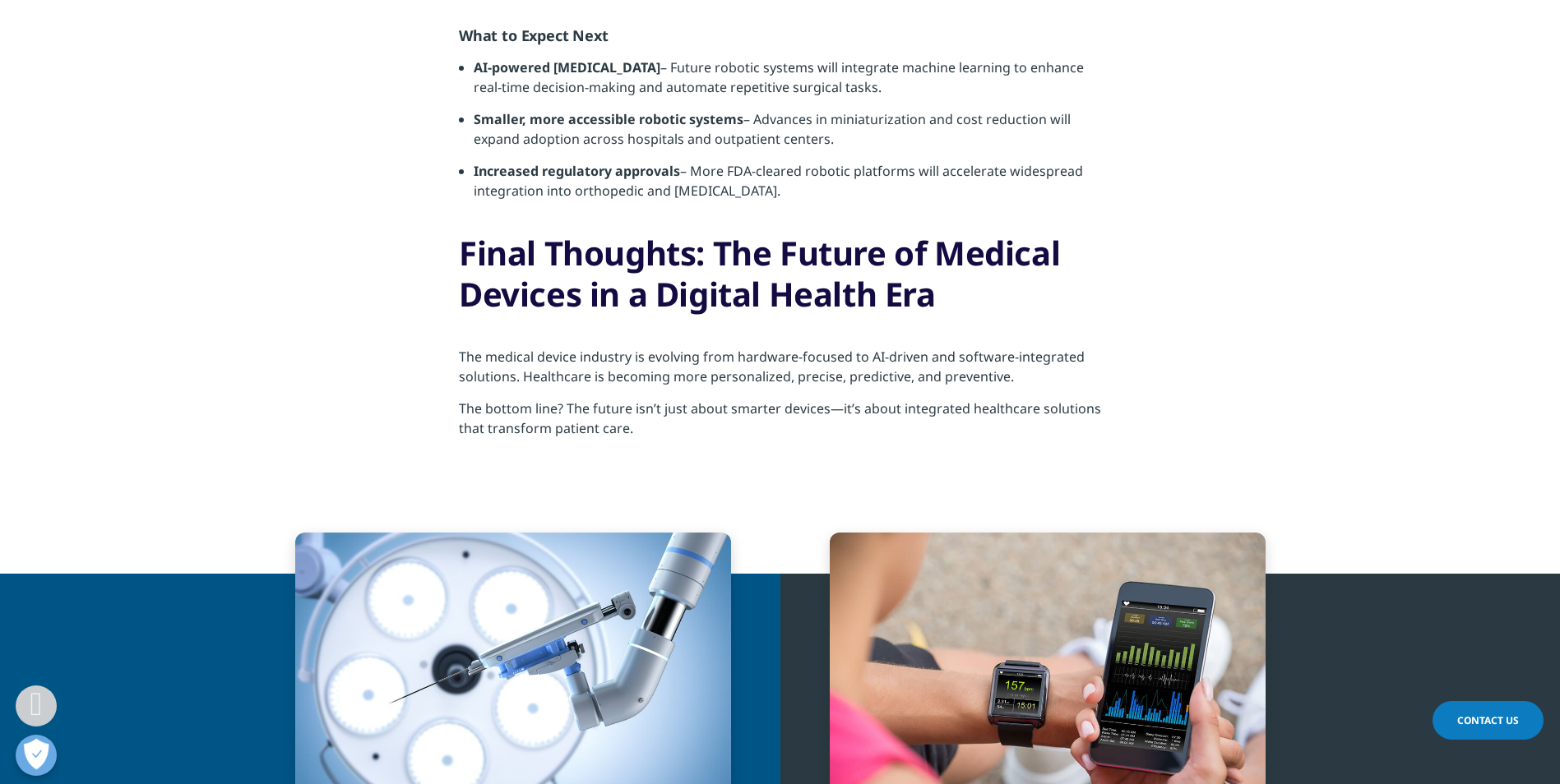
scroll to position [5997, 0]
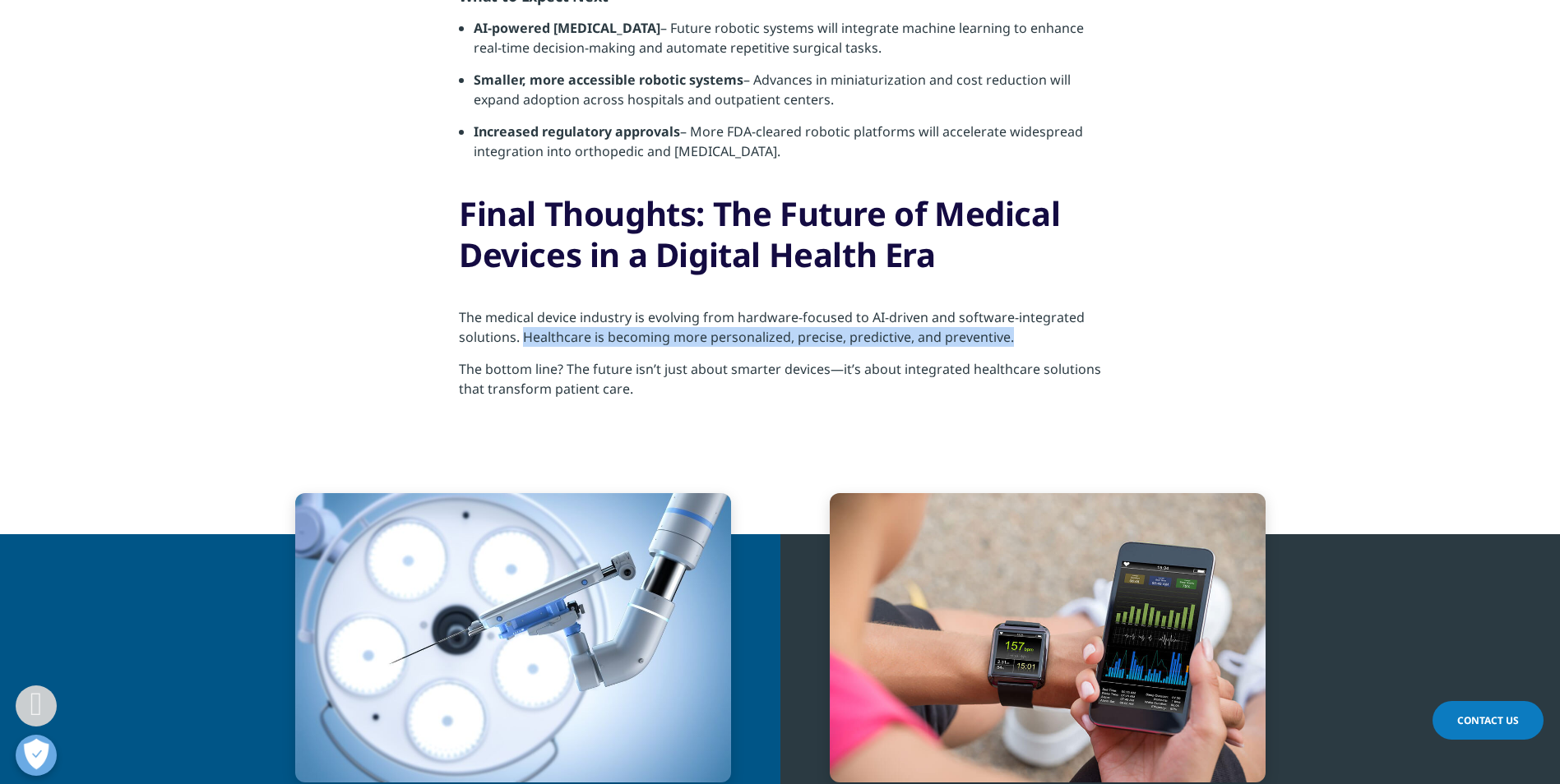
drag, startPoint x: 524, startPoint y: 334, endPoint x: 1010, endPoint y: 339, distance: 486.0
click at [1010, 339] on p "The medical device industry is evolving from hardware-focused to AI-driven and …" at bounding box center [780, 333] width 643 height 52
